Goal: Information Seeking & Learning: Compare options

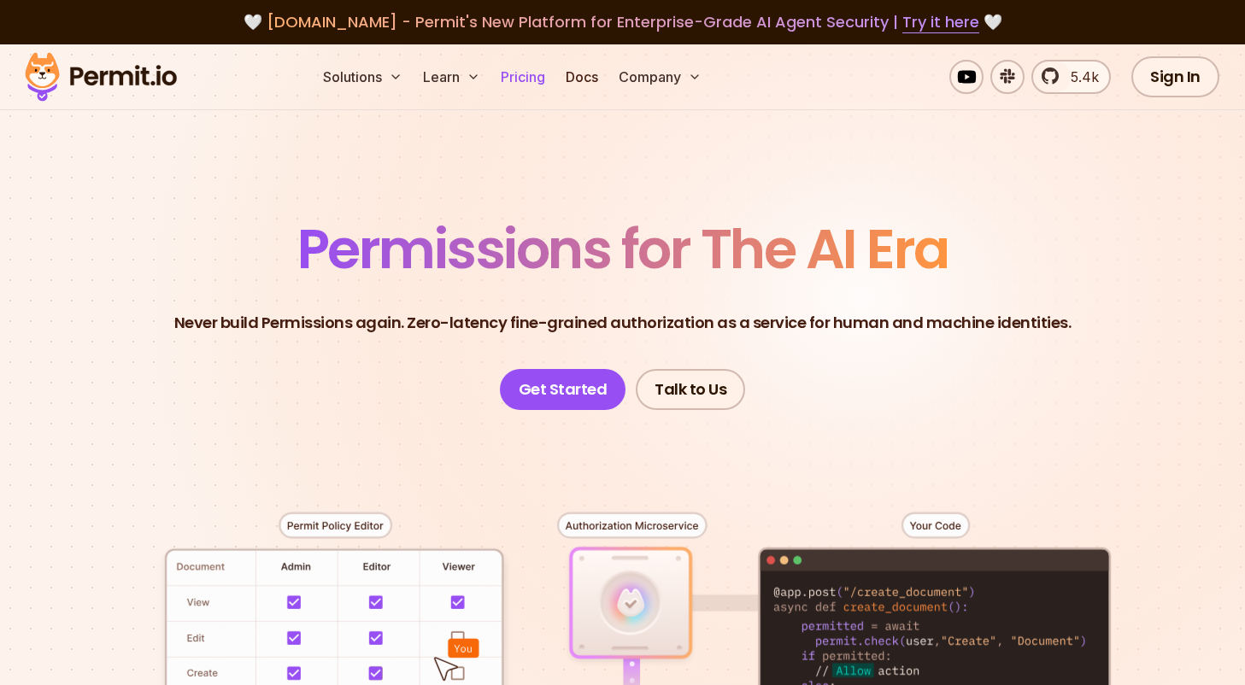
click at [532, 79] on link "Pricing" at bounding box center [523, 77] width 58 height 34
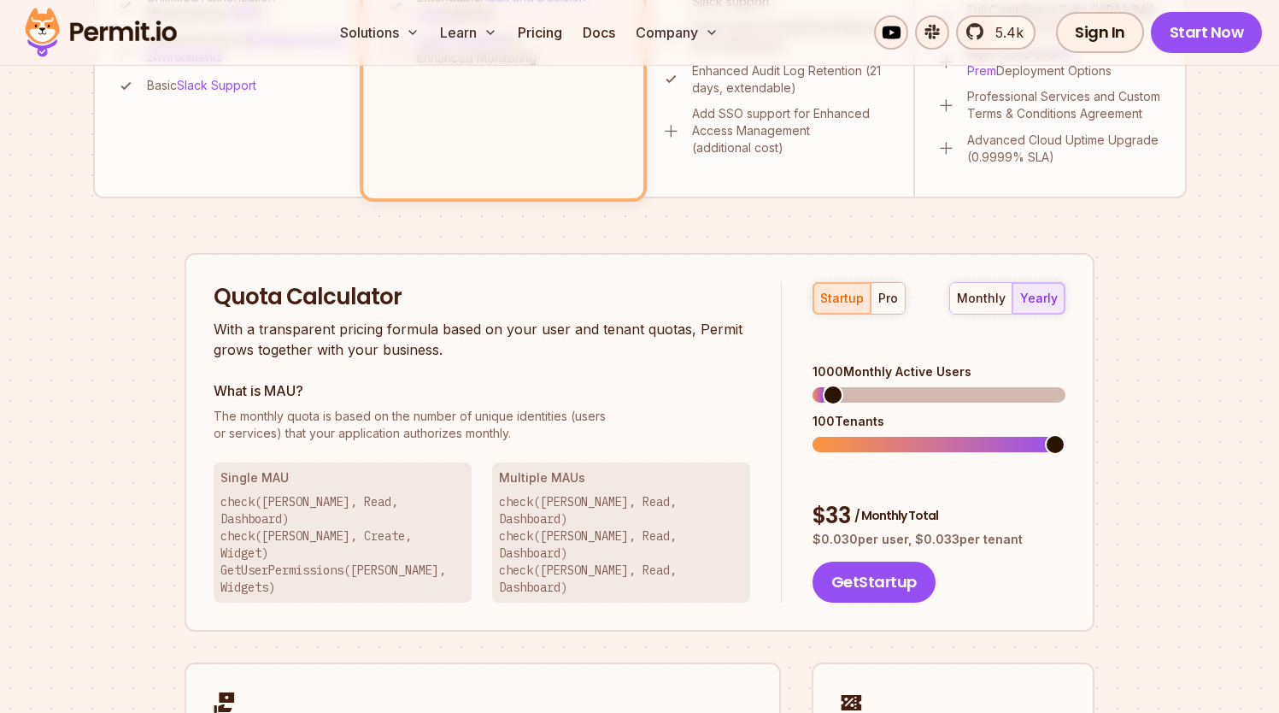
scroll to position [918, 0]
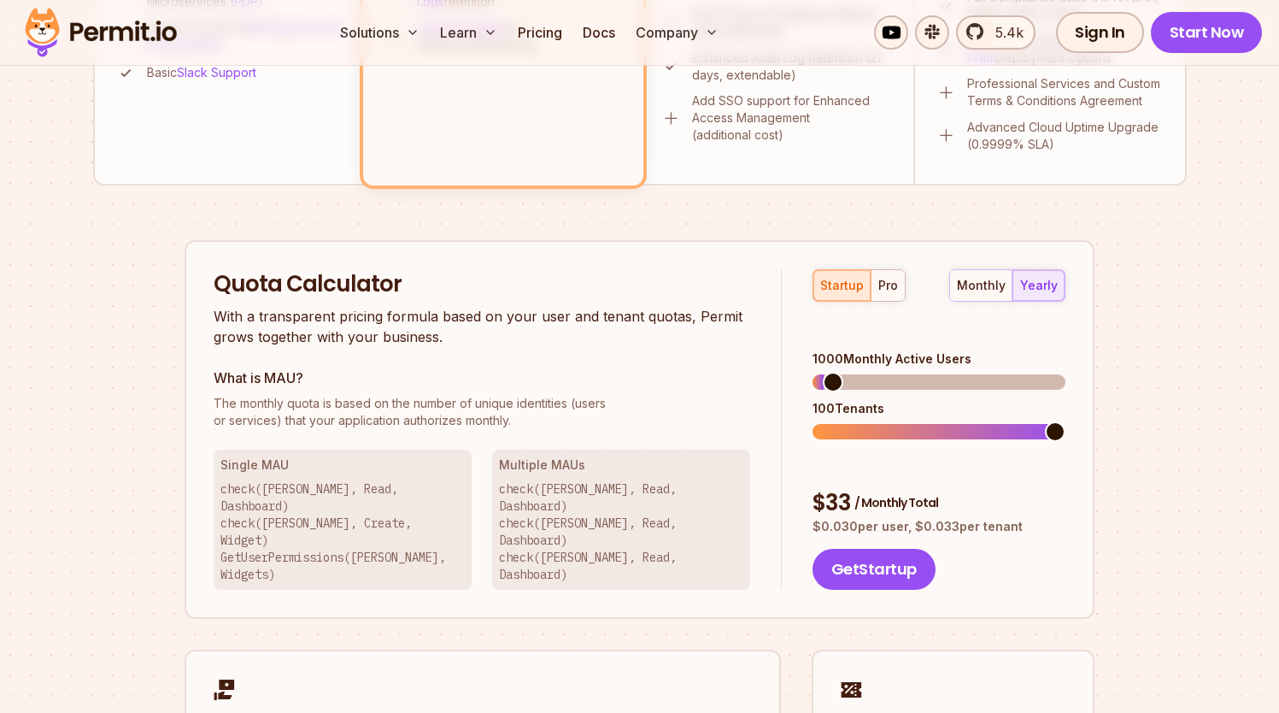
click at [826, 372] on span at bounding box center [833, 382] width 21 height 21
click at [808, 358] on div "startup pro monthly yearly 100 Monthly Active Users 10 Tenants $ 5 / Monthly To…" at bounding box center [924, 429] width 284 height 321
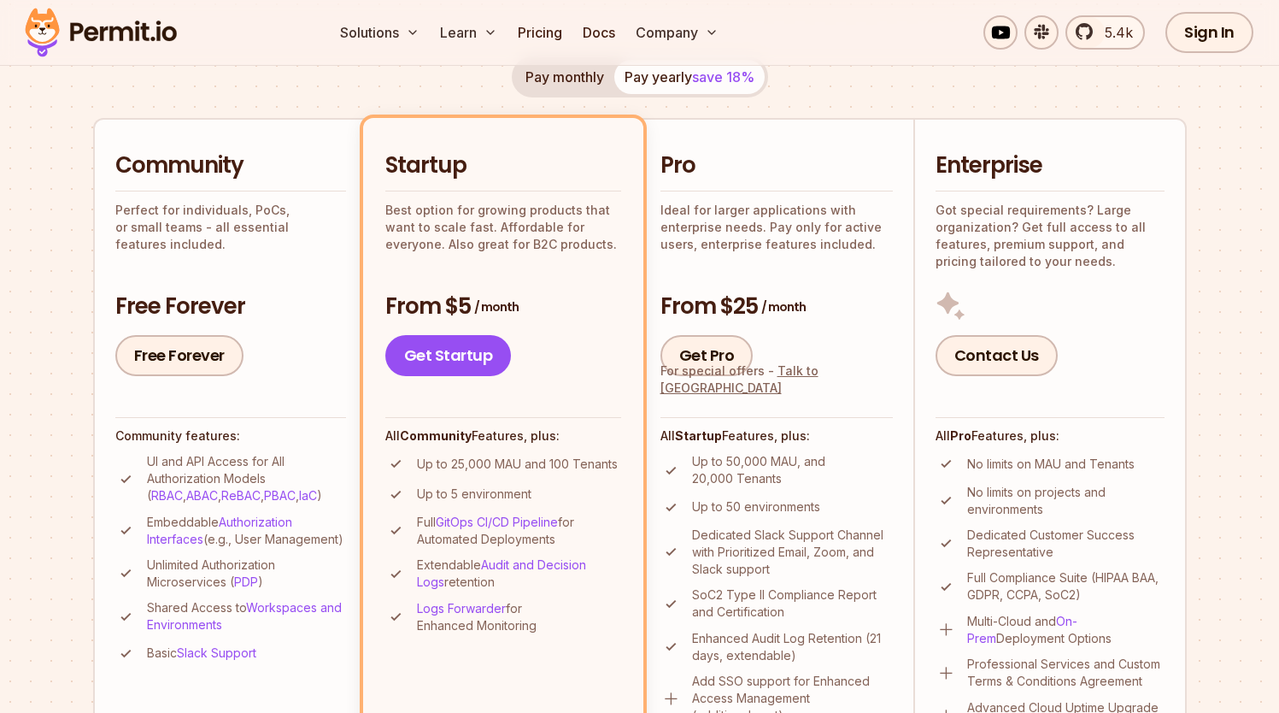
scroll to position [280, 0]
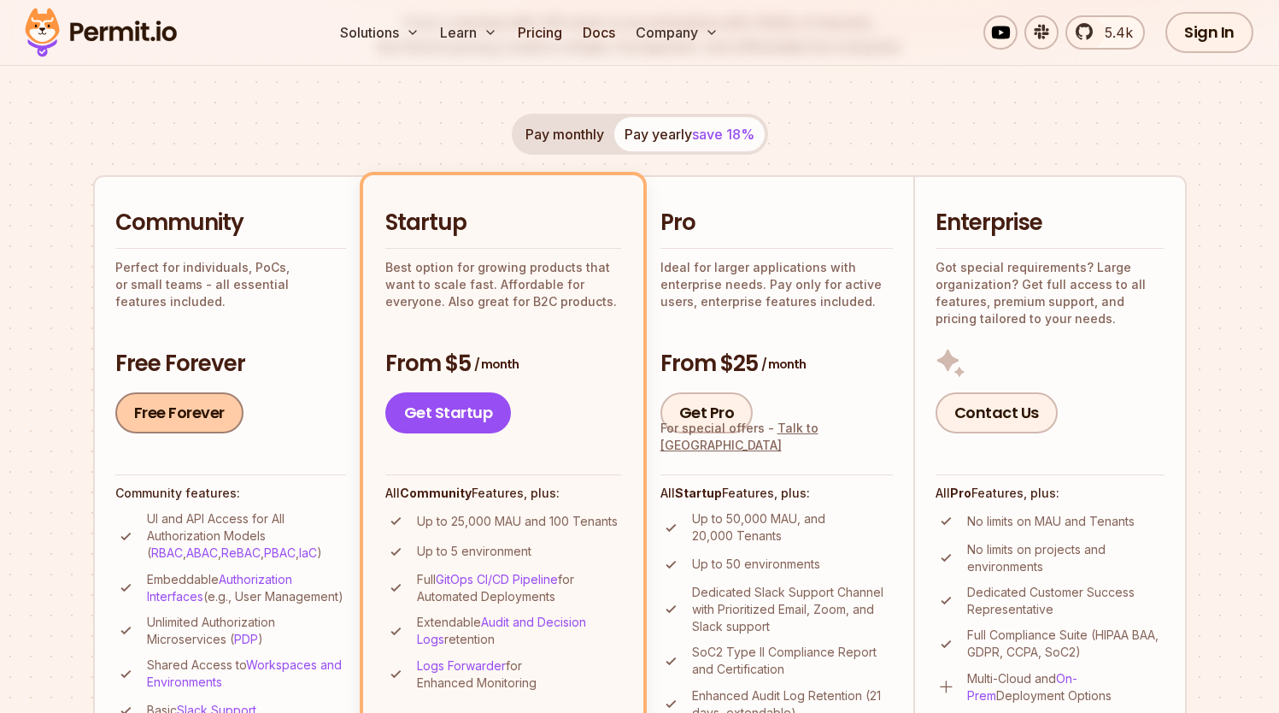
click at [202, 406] on link "Free Forever" at bounding box center [179, 412] width 128 height 41
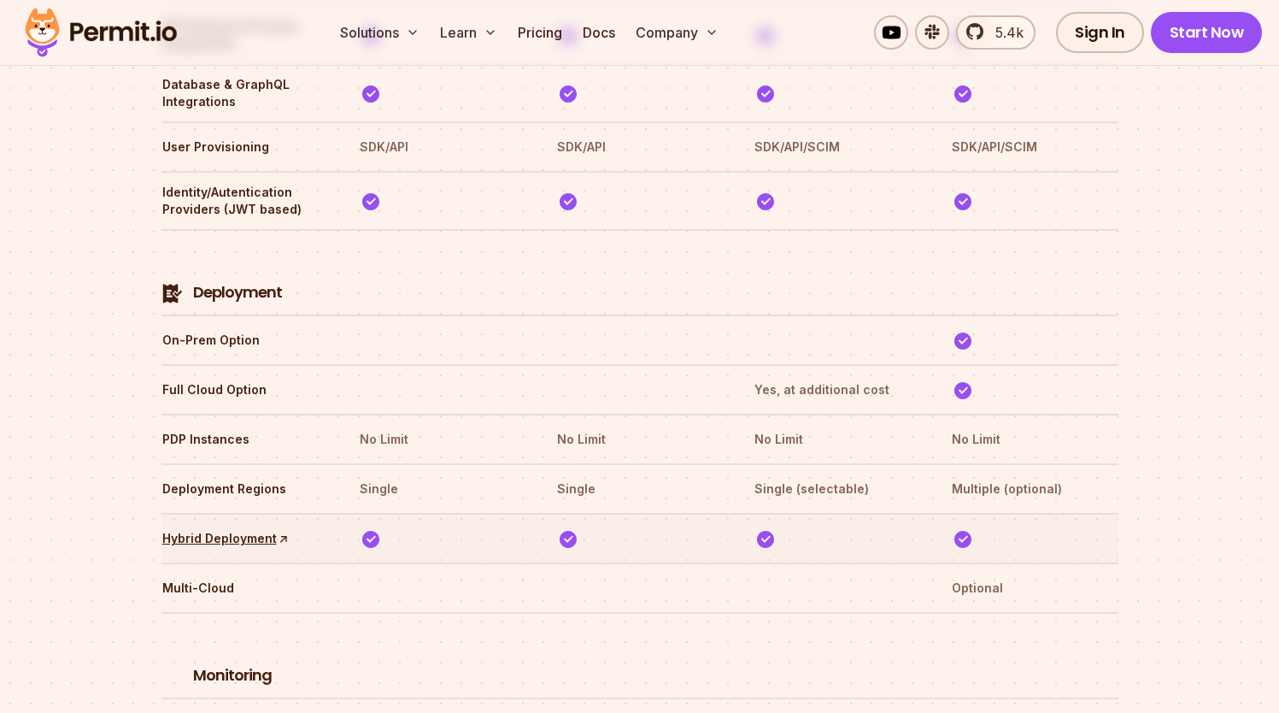
scroll to position [3898, 0]
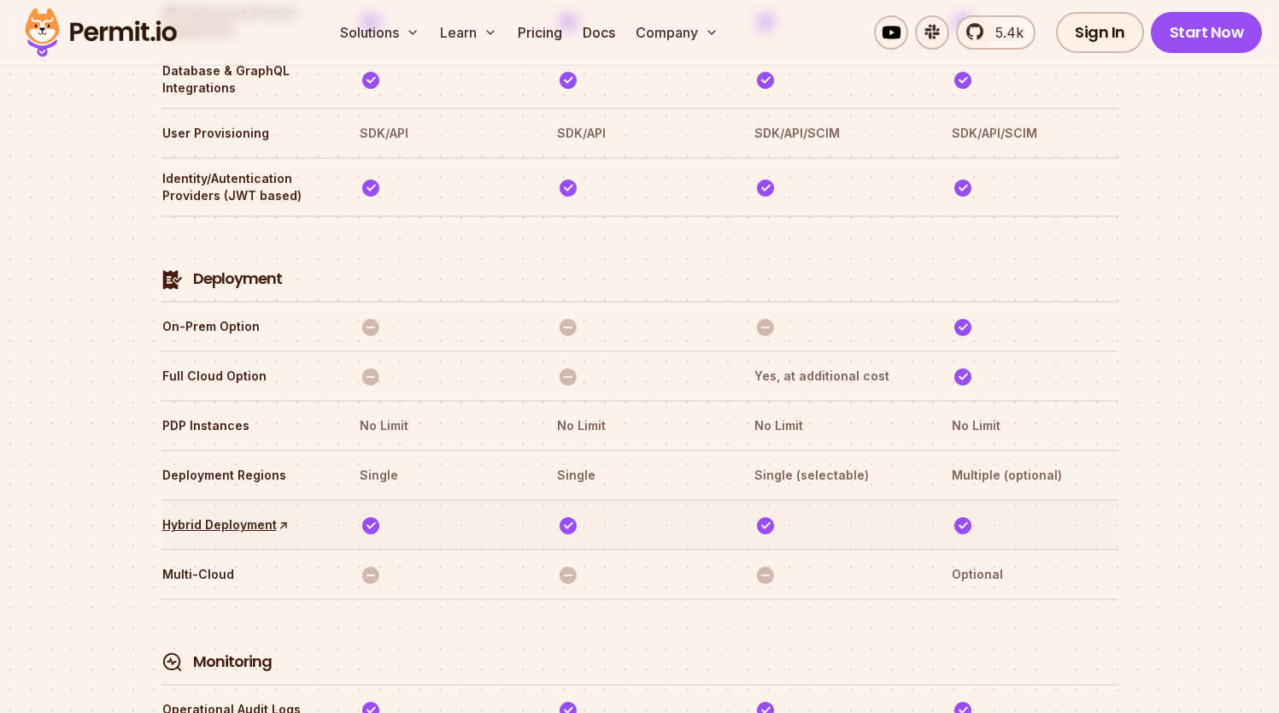
click at [371, 514] on img at bounding box center [370, 524] width 21 height 21
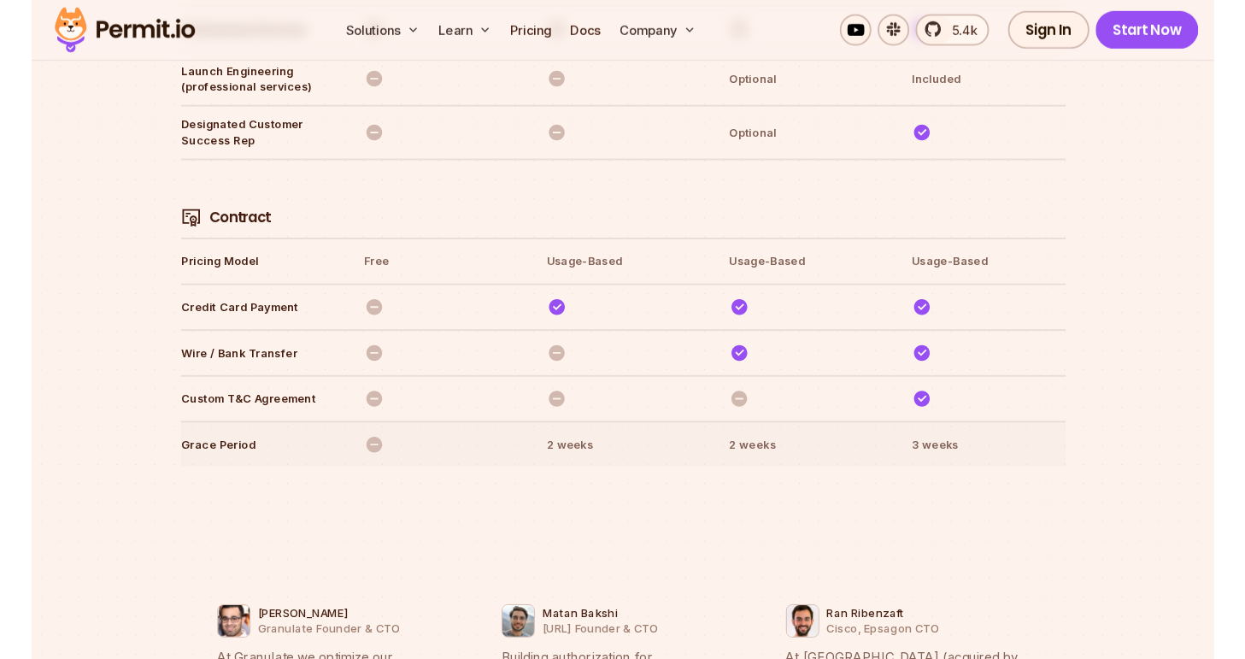
scroll to position [5914, 0]
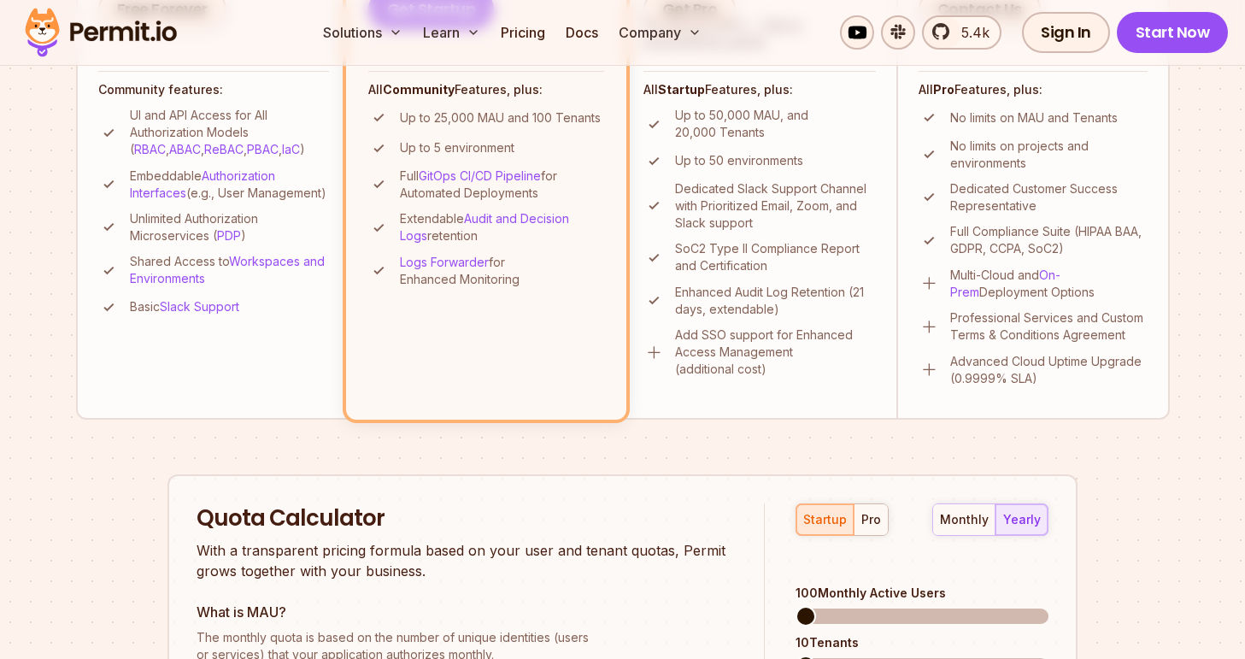
scroll to position [682, 0]
click at [278, 353] on li "Community Perfect for individuals, PoCs, or small teams - all essential feature…" at bounding box center [212, 97] width 273 height 647
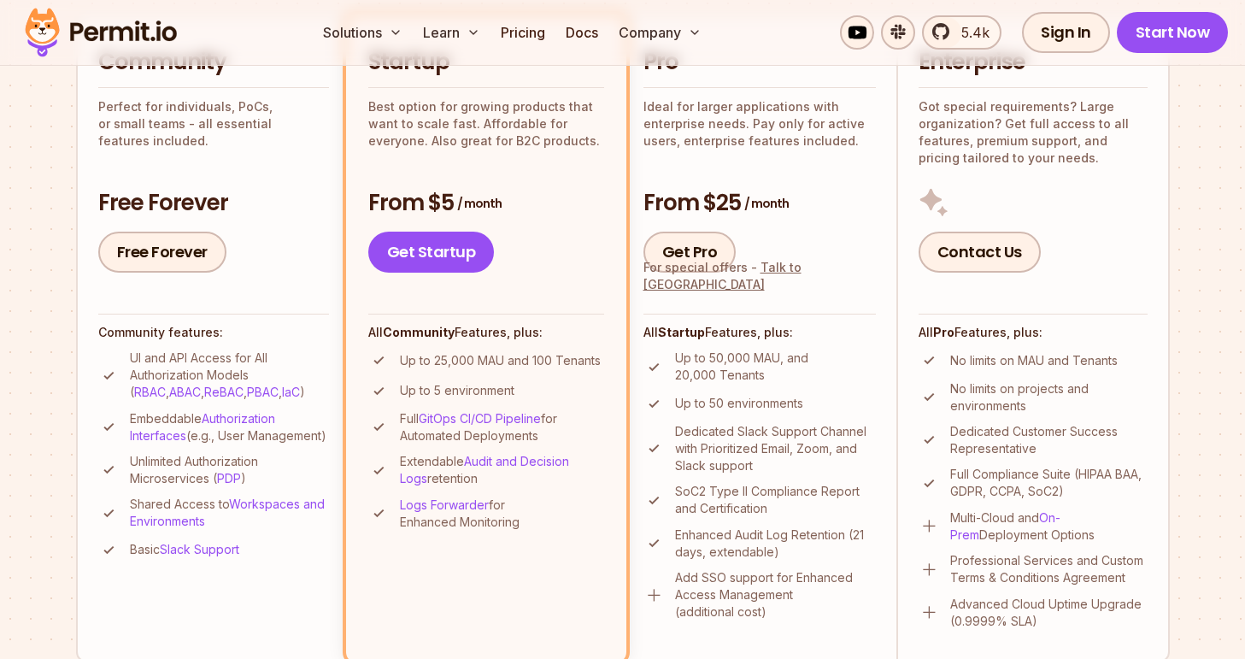
scroll to position [415, 0]
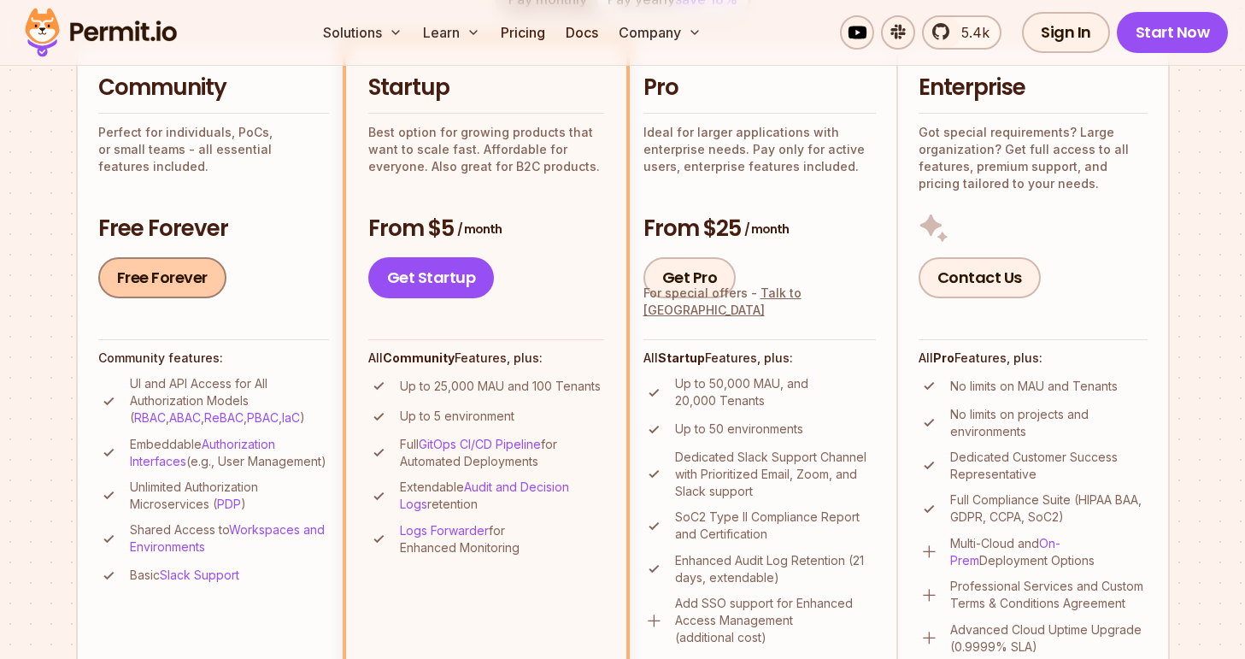
click at [181, 282] on link "Free Forever" at bounding box center [162, 277] width 128 height 41
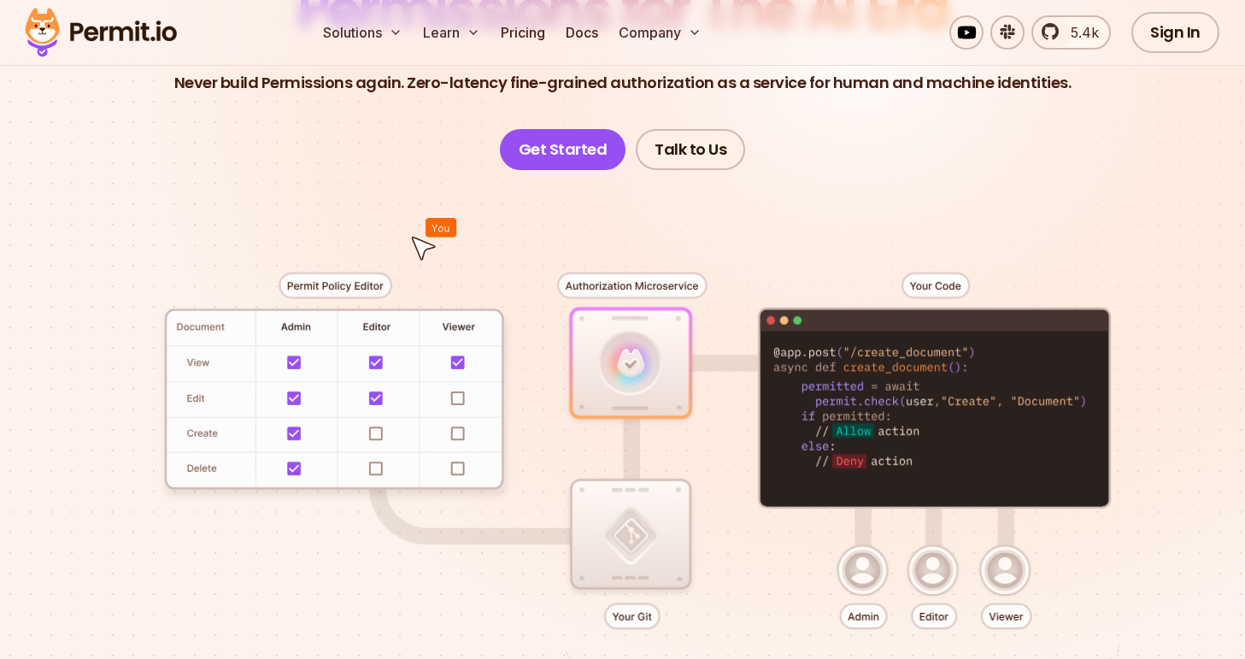
scroll to position [257, 0]
